Goal: Check status: Check status

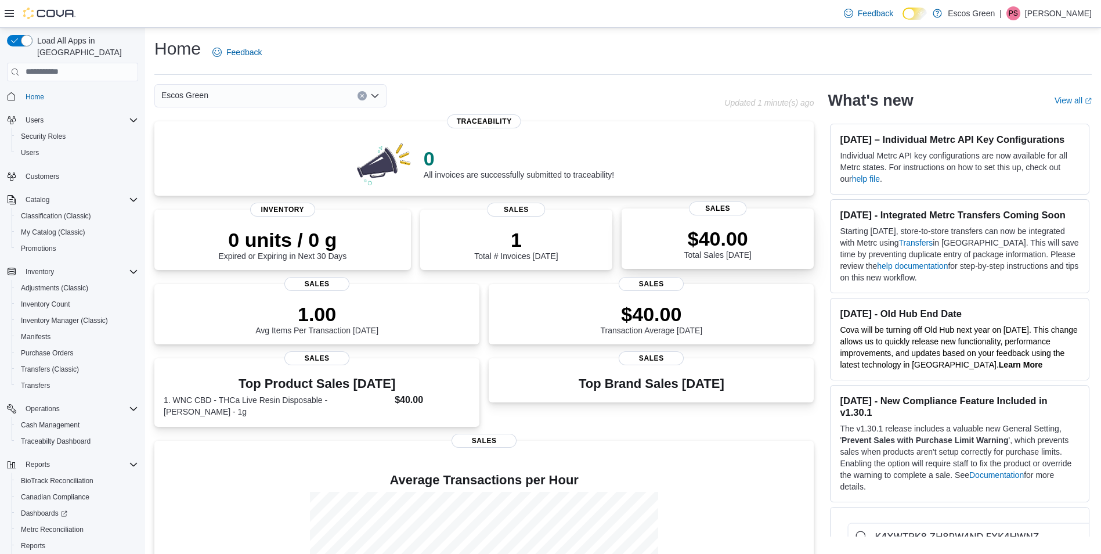
click at [704, 254] on div "$40.00 Total Sales [DATE]" at bounding box center [717, 243] width 67 height 32
